Goal: Book appointment/travel/reservation

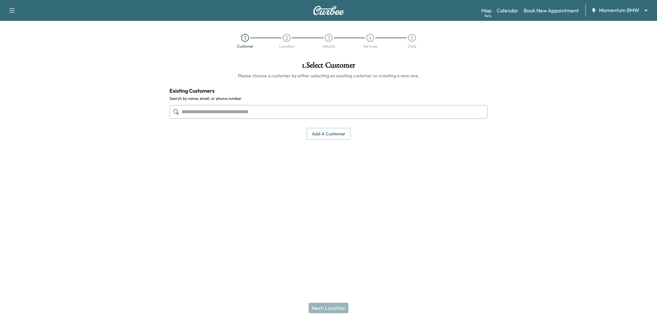
click at [635, 12] on body "Support Log Out Map Beta Calendar Book New Appointment Momentum BMW ******** ​ …" at bounding box center [328, 160] width 657 height 321
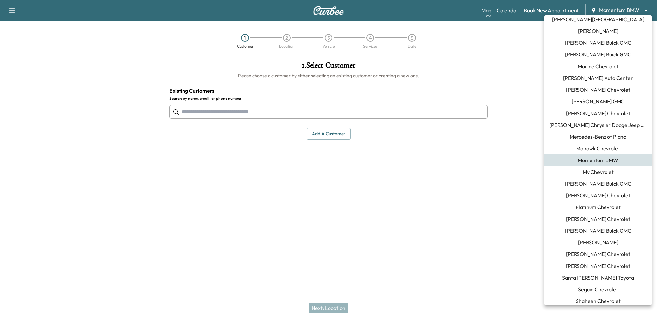
scroll to position [455, 0]
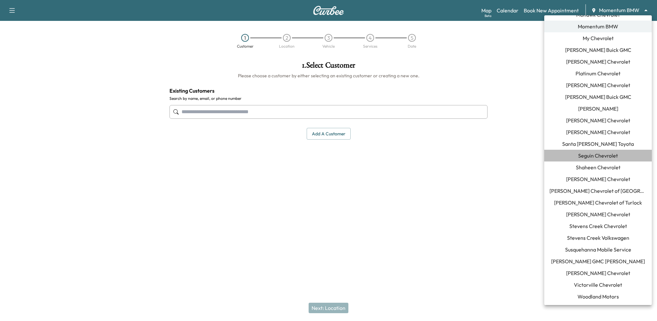
click at [586, 157] on span "Seguin Chevrolet" at bounding box center [598, 155] width 40 height 8
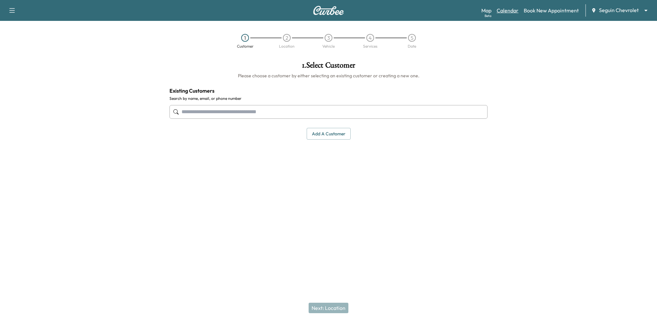
click at [502, 12] on link "Calendar" at bounding box center [507, 11] width 22 height 8
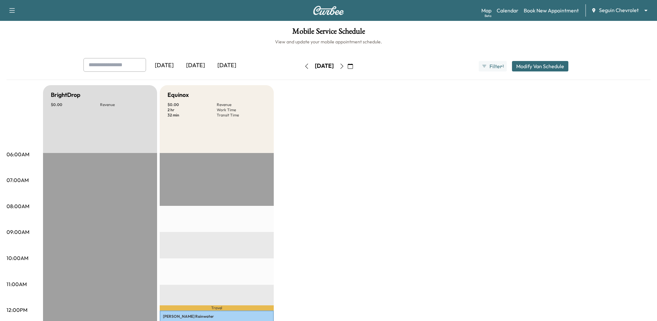
click at [344, 65] on icon "button" at bounding box center [341, 66] width 5 height 5
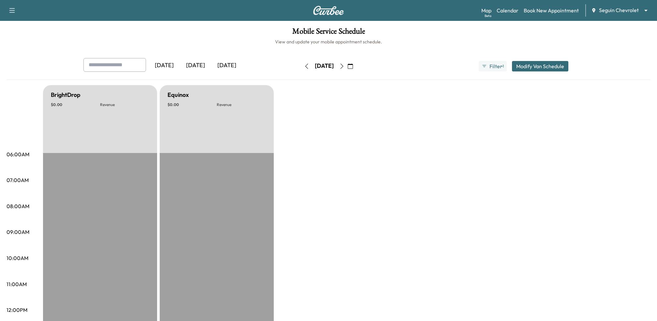
click at [344, 65] on icon "button" at bounding box center [341, 66] width 5 height 5
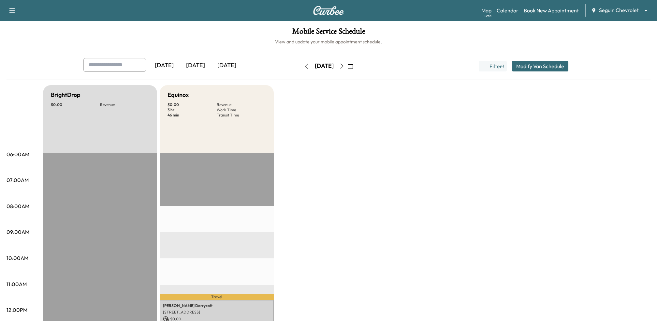
click at [486, 16] on div "Beta" at bounding box center [487, 15] width 7 height 5
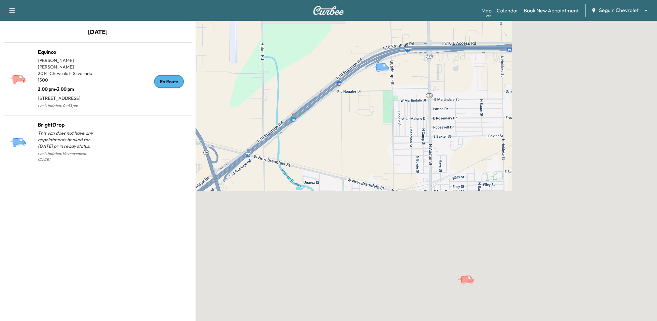
click at [509, 14] on div "Map Beta Calendar Book New Appointment Seguin Chevrolet ******** ​" at bounding box center [566, 10] width 170 height 12
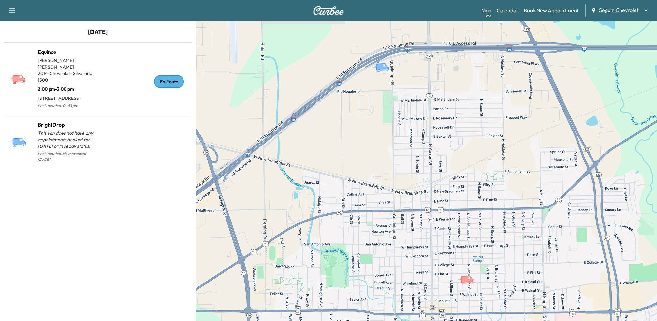
click at [509, 9] on link "Calendar" at bounding box center [507, 11] width 22 height 8
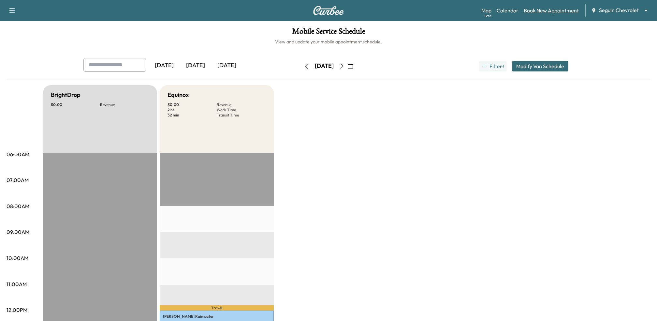
click at [530, 8] on link "Book New Appointment" at bounding box center [551, 11] width 55 height 8
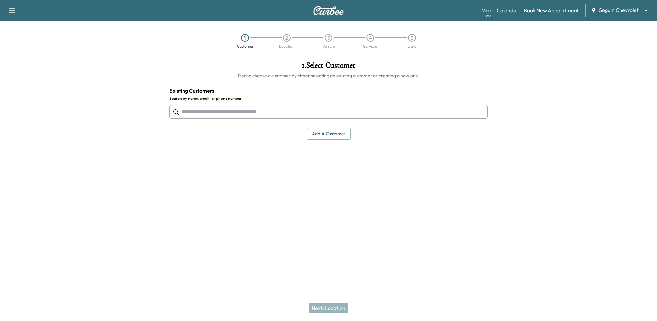
click at [357, 111] on input "text" at bounding box center [328, 112] width 318 height 14
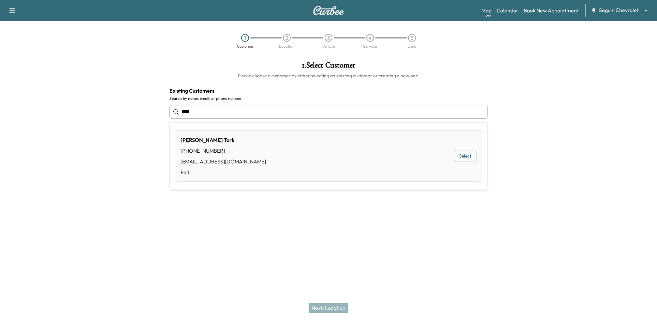
click at [470, 158] on button "Select" at bounding box center [465, 156] width 22 height 12
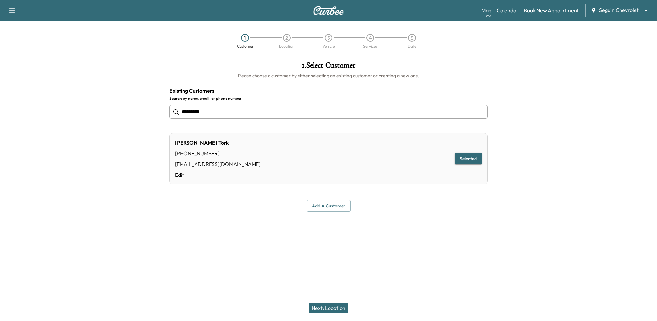
type input "*********"
click at [322, 305] on button "Next: Location" at bounding box center [328, 307] width 40 height 10
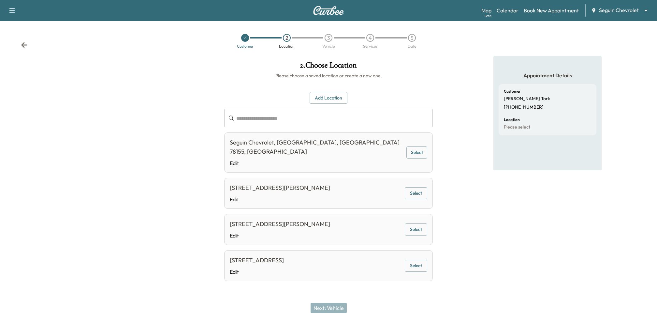
click at [320, 93] on button "Add Location" at bounding box center [328, 98] width 38 height 12
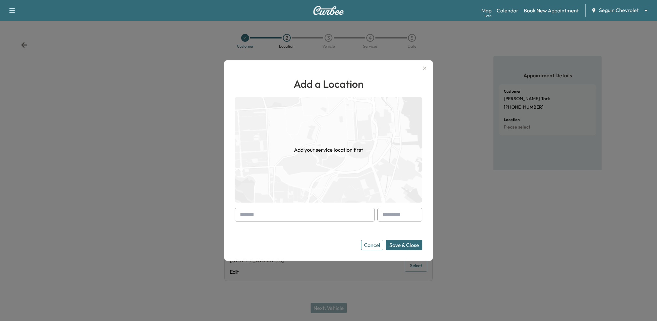
click at [296, 218] on input "text" at bounding box center [305, 215] width 140 height 14
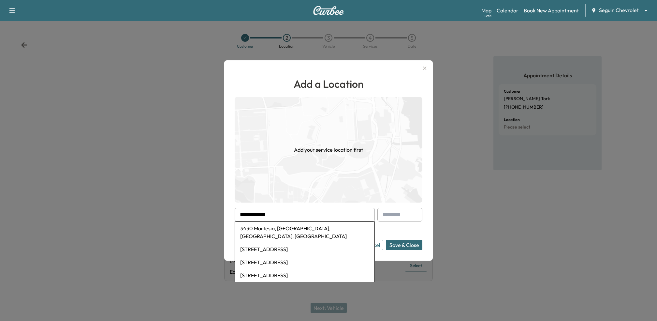
click at [284, 231] on li "3430 Martesia, [GEOGRAPHIC_DATA], [GEOGRAPHIC_DATA], [GEOGRAPHIC_DATA]" at bounding box center [304, 232] width 139 height 21
type input "**********"
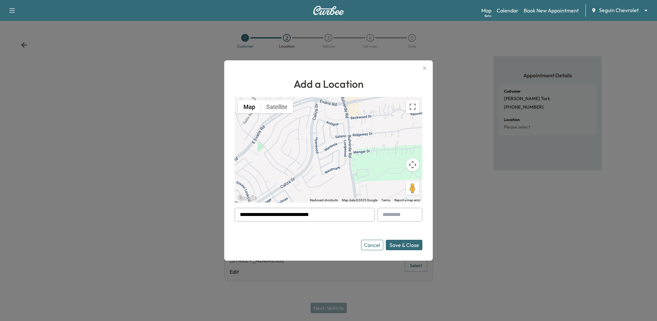
click at [403, 248] on button "Save & Close" at bounding box center [404, 244] width 36 height 10
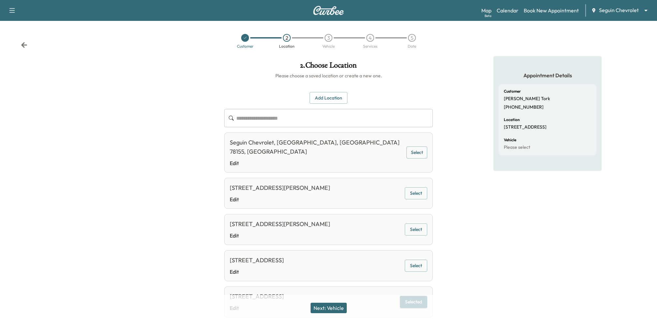
scroll to position [25, 0]
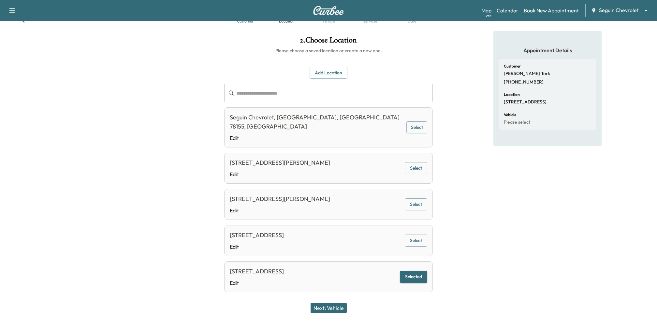
click at [340, 308] on button "Next: Vehicle" at bounding box center [328, 307] width 36 height 10
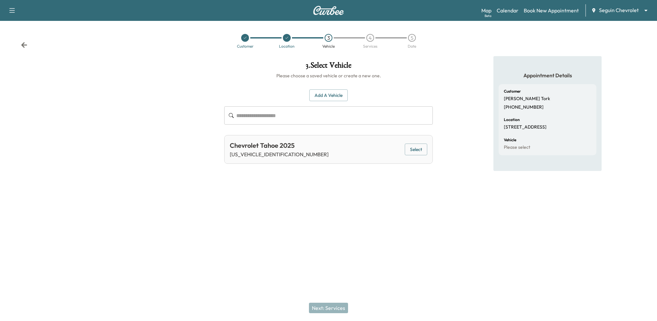
click at [420, 152] on button "Select" at bounding box center [416, 149] width 22 height 12
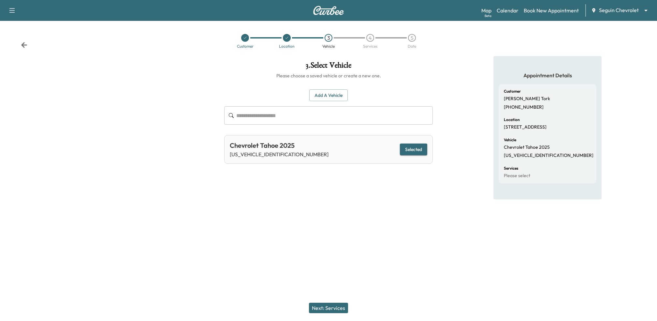
click at [317, 306] on button "Next: Services" at bounding box center [328, 307] width 39 height 10
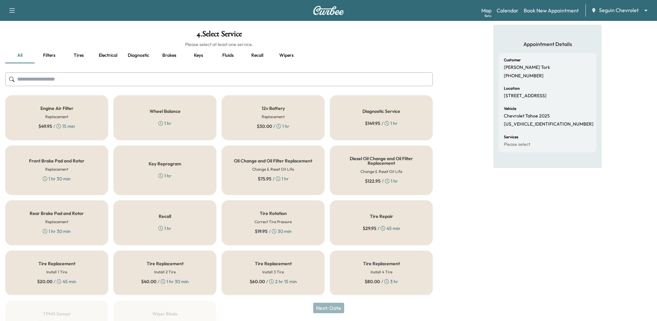
scroll to position [80, 0]
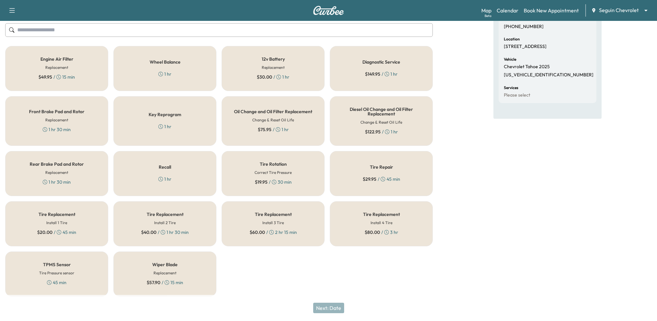
click at [194, 268] on div "Wiper Blade Replacement $ 57.90 / 15 min" at bounding box center [164, 273] width 103 height 45
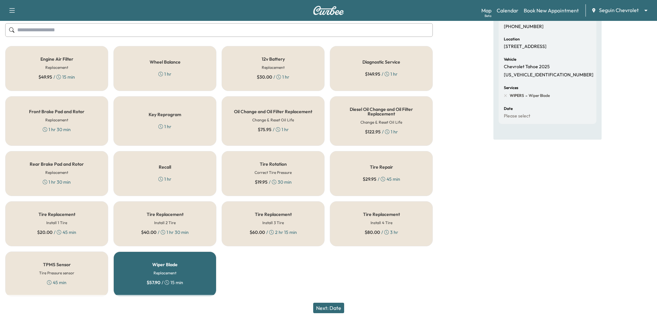
click at [324, 305] on button "Next: Date" at bounding box center [328, 307] width 31 height 10
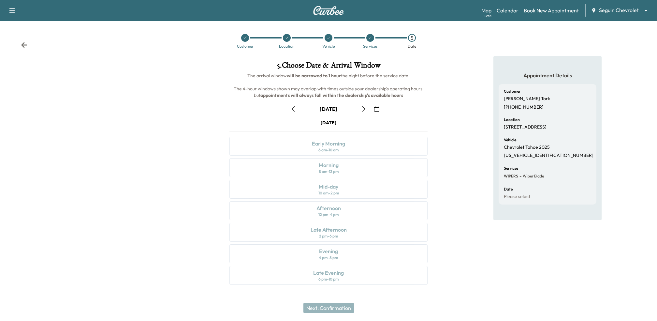
click at [366, 108] on button "button" at bounding box center [363, 109] width 11 height 10
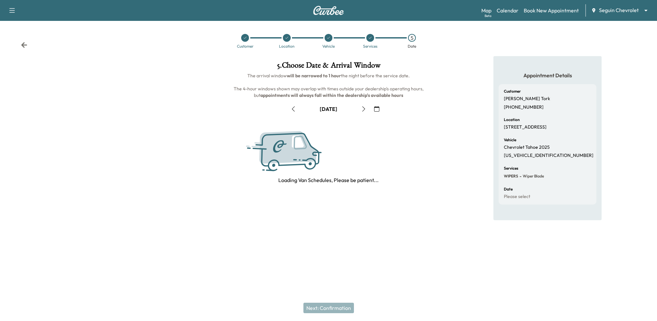
click at [366, 108] on icon "button" at bounding box center [363, 108] width 5 height 5
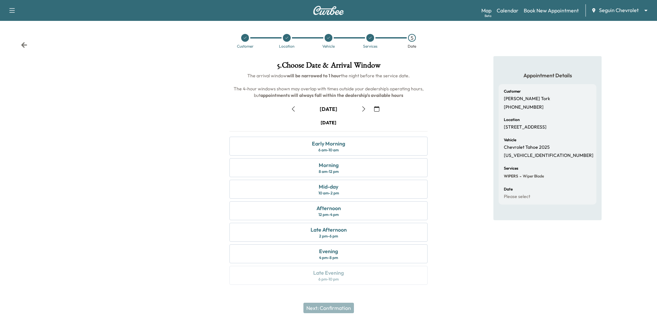
click at [475, 175] on div "Appointment Details Customer [PERSON_NAME] [PHONE_NUMBER] Location [GEOGRAPHIC_…" at bounding box center [547, 174] width 219 height 236
click at [507, 11] on link "Calendar" at bounding box center [507, 11] width 22 height 8
drag, startPoint x: 504, startPoint y: 128, endPoint x: 514, endPoint y: 132, distance: 11.0
click at [514, 130] on p "[STREET_ADDRESS]" at bounding box center [525, 127] width 43 height 6
copy p "[STREET_ADDRESS]"
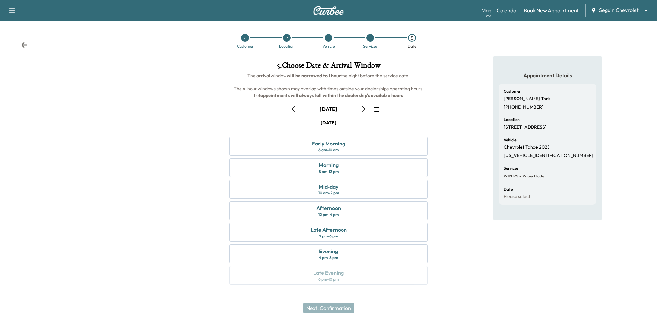
click at [483, 144] on div "Appointment Details Customer [PERSON_NAME] [PHONE_NUMBER] Location [GEOGRAPHIC_…" at bounding box center [547, 174] width 219 height 236
click at [325, 212] on div "12 pm - 4 pm" at bounding box center [328, 214] width 20 height 5
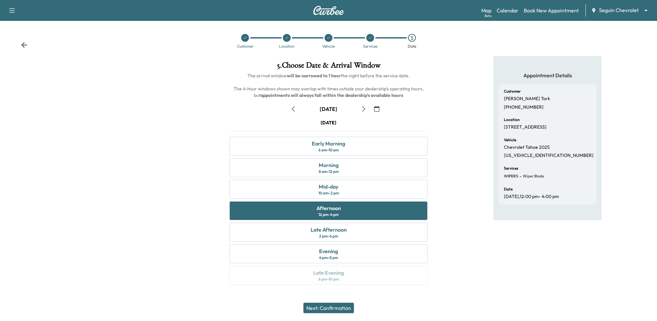
click at [318, 305] on button "Next: Confirmation" at bounding box center [328, 307] width 50 height 10
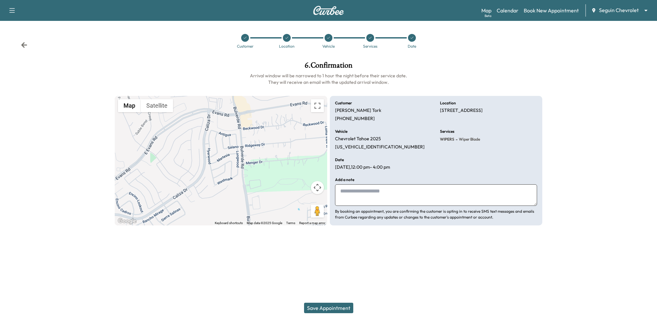
click at [318, 305] on button "Save Appointment" at bounding box center [328, 307] width 49 height 10
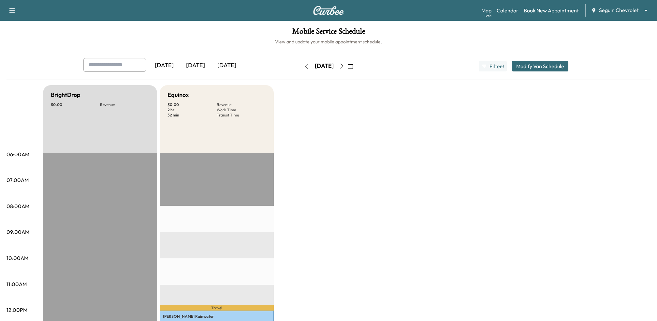
click at [344, 68] on icon "button" at bounding box center [341, 66] width 5 height 5
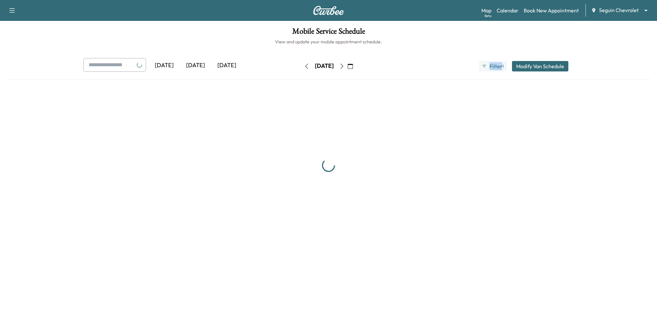
click at [347, 68] on div "[DATE]" at bounding box center [324, 66] width 46 height 10
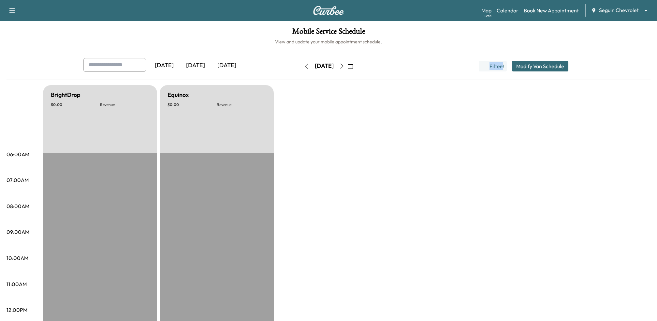
click at [344, 68] on icon "button" at bounding box center [341, 66] width 5 height 5
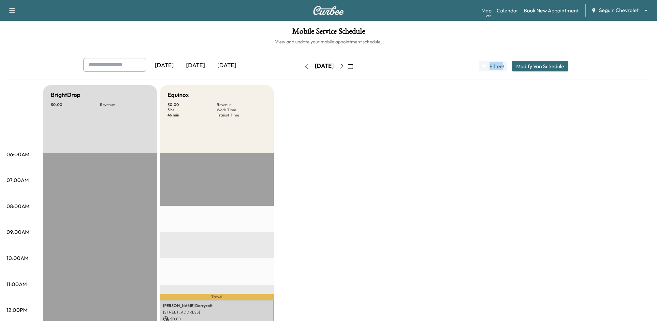
click at [521, 64] on button "Modify Van Schedule" at bounding box center [540, 66] width 56 height 10
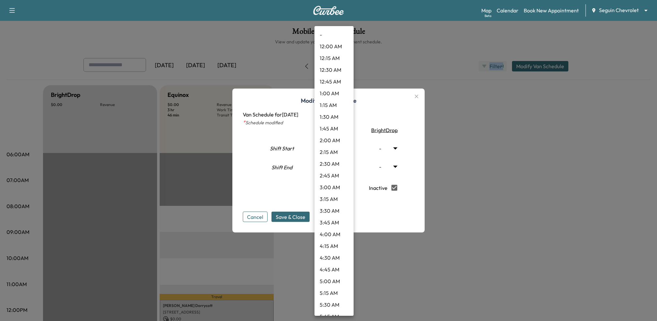
click at [348, 167] on body "Support Log Out Map Beta Calendar Book New Appointment Seguin Chevrolet *******…" at bounding box center [328, 160] width 657 height 321
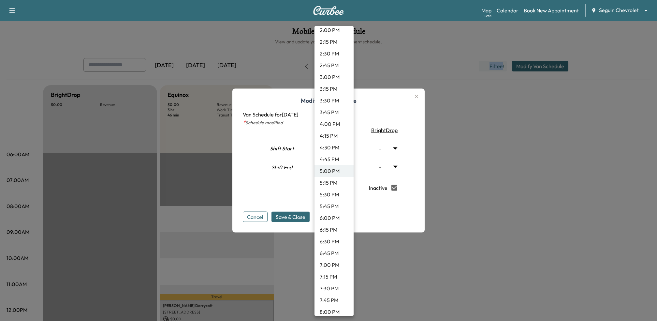
click at [334, 216] on li "6:00 PM" at bounding box center [333, 218] width 39 height 12
type input "**"
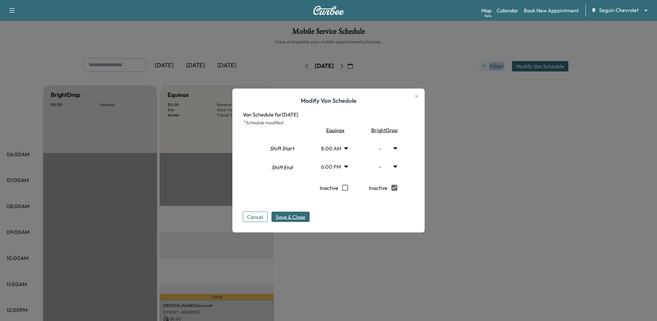
click at [286, 216] on span "Save & Close" at bounding box center [291, 217] width 30 height 8
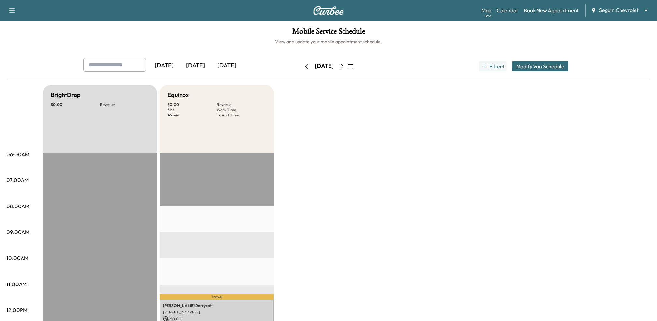
click at [532, 66] on button "Modify Van Schedule" at bounding box center [540, 66] width 56 height 10
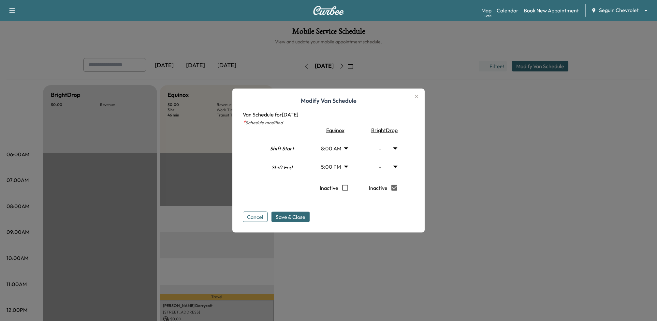
click at [342, 164] on body "Support Log Out Map Beta Calendar Book New Appointment Seguin Chevrolet *******…" at bounding box center [328, 160] width 657 height 321
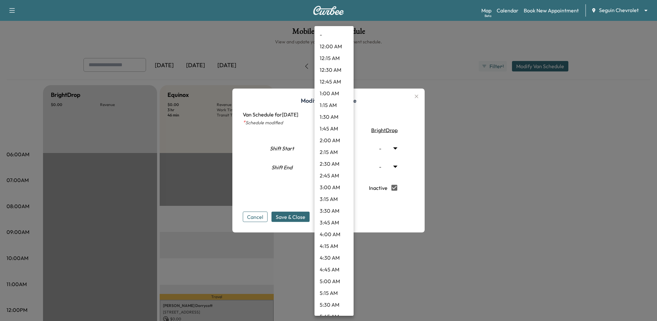
scroll to position [673, 0]
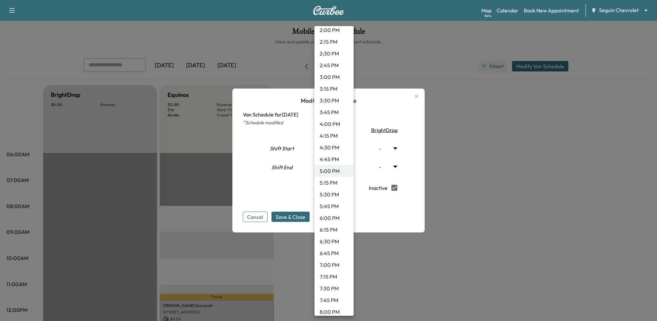
click at [333, 222] on li "6:00 PM" at bounding box center [333, 218] width 39 height 12
type input "**"
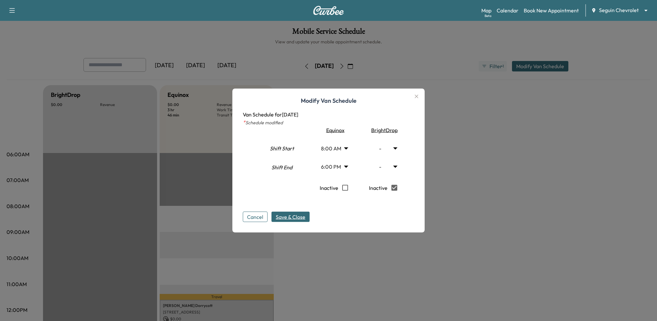
click at [298, 217] on span "Save & Close" at bounding box center [291, 217] width 30 height 8
